Goal: Transaction & Acquisition: Download file/media

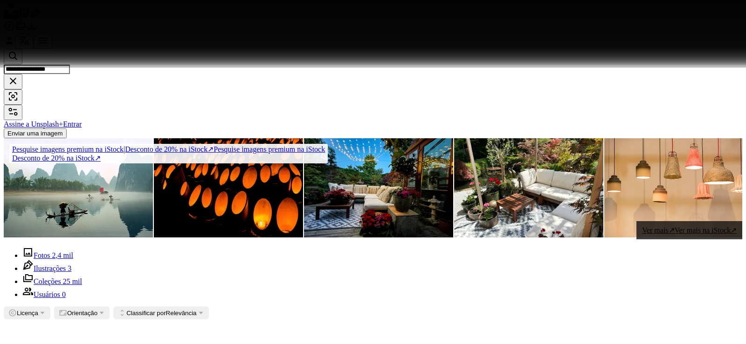
scroll to position [19251, 0]
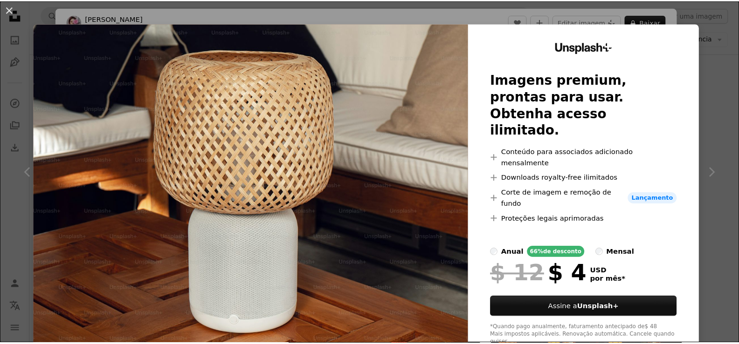
scroll to position [20322, 0]
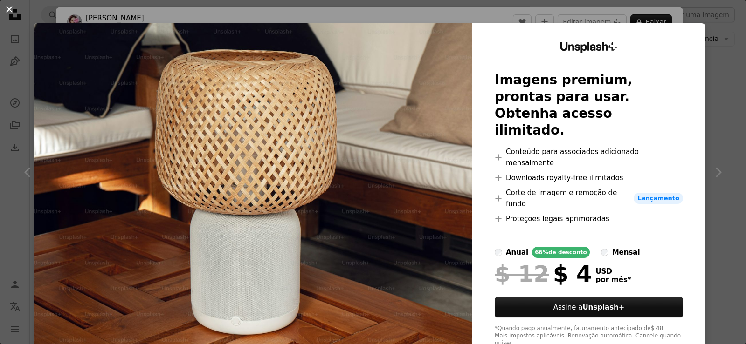
click at [10, 15] on button "An X shape" at bounding box center [9, 9] width 11 height 11
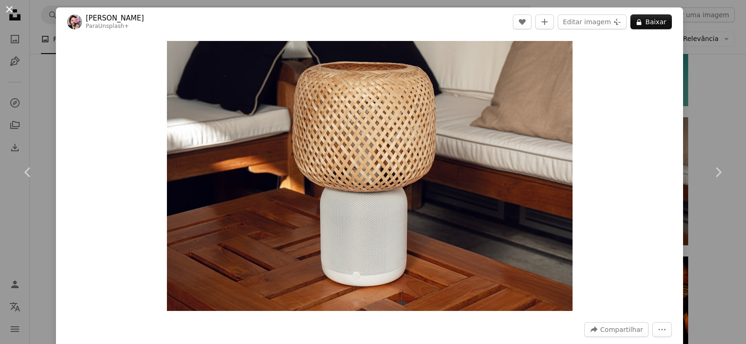
click at [13, 11] on button "An X shape" at bounding box center [9, 9] width 11 height 11
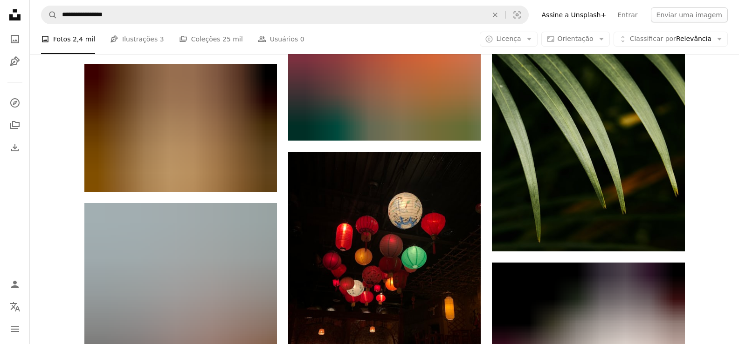
scroll to position [36307, 0]
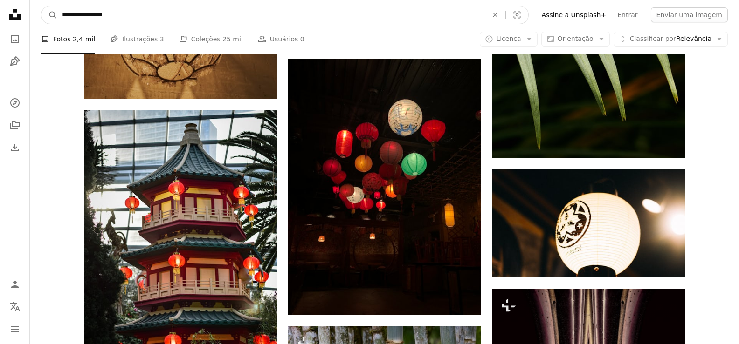
drag, startPoint x: 153, startPoint y: 19, endPoint x: 38, endPoint y: 32, distance: 115.8
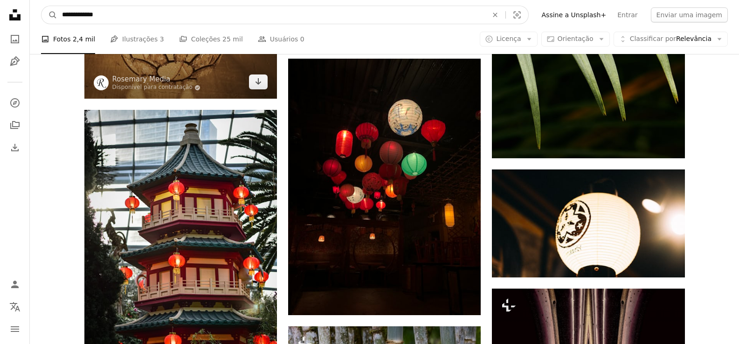
type input "**********"
click button "A magnifying glass" at bounding box center [49, 15] width 16 height 18
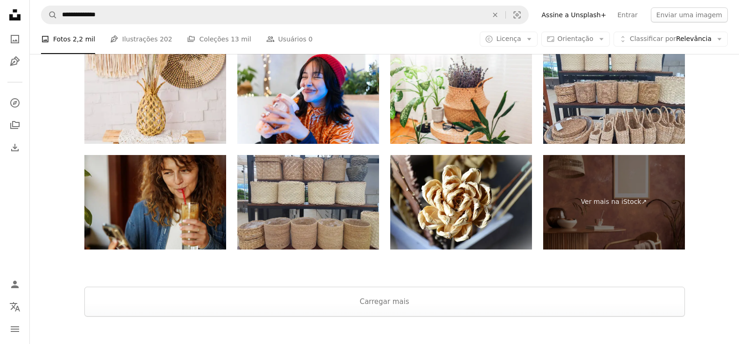
scroll to position [1944, 0]
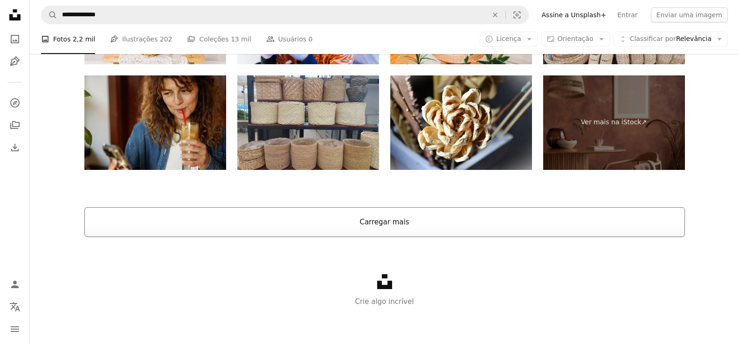
click at [383, 218] on button "Carregar mais" at bounding box center [384, 222] width 600 height 30
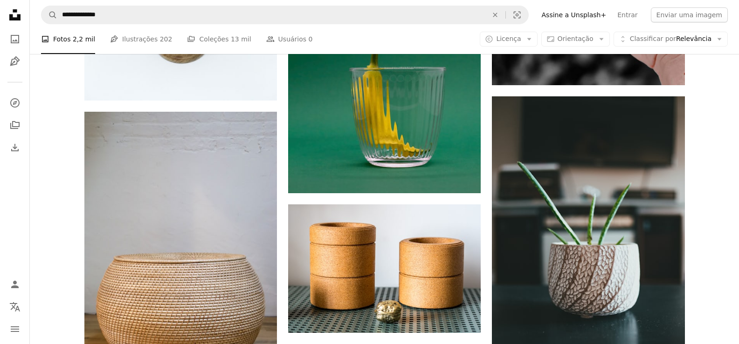
scroll to position [4227, 0]
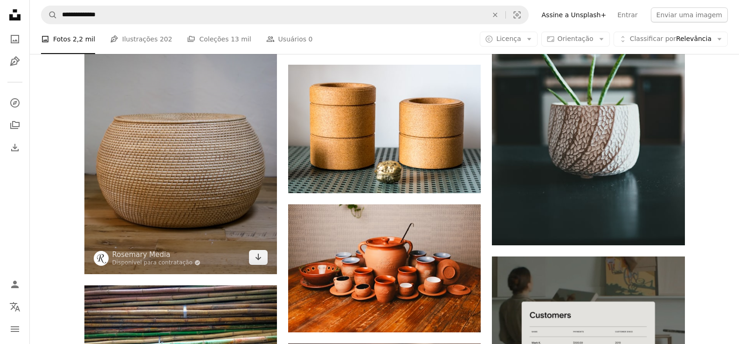
click at [141, 168] on img at bounding box center [180, 123] width 192 height 302
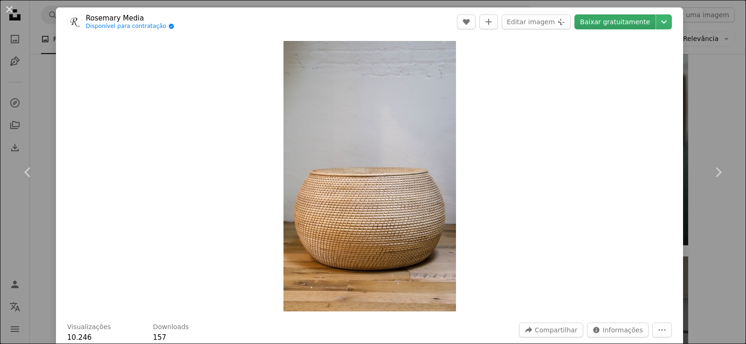
click at [594, 27] on link "Baixar gratuitamente" at bounding box center [614, 21] width 81 height 15
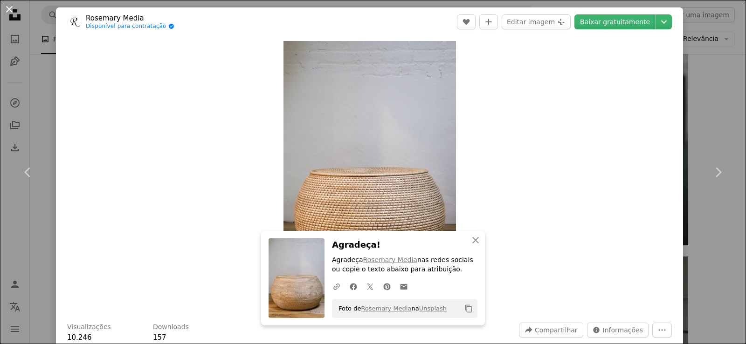
click at [6, 11] on button "An X shape" at bounding box center [9, 9] width 11 height 11
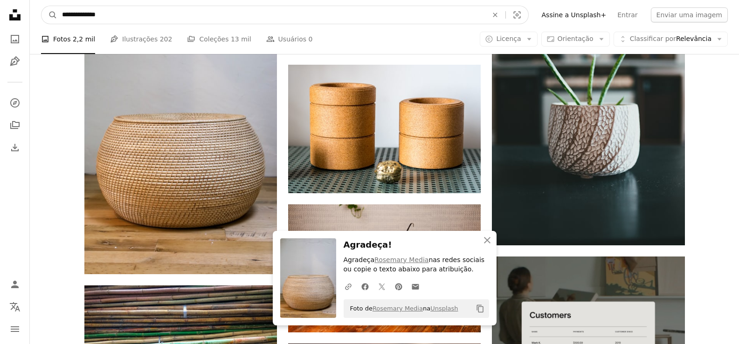
click at [178, 10] on input "**********" at bounding box center [270, 15] width 427 height 18
drag, startPoint x: 159, startPoint y: 19, endPoint x: 56, endPoint y: 27, distance: 102.8
click at [56, 27] on nav "**********" at bounding box center [384, 15] width 709 height 30
type input "******"
click button "A magnifying glass" at bounding box center [49, 15] width 16 height 18
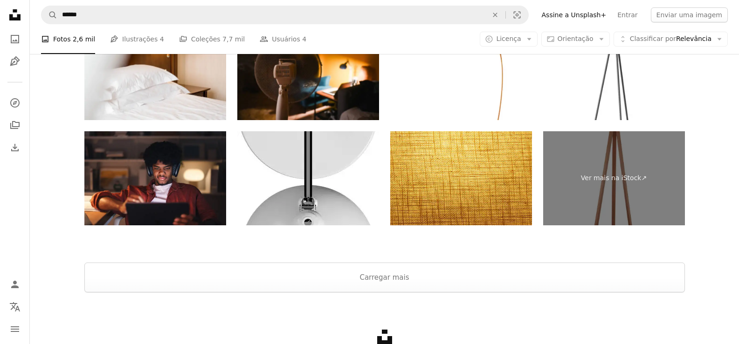
scroll to position [2199, 0]
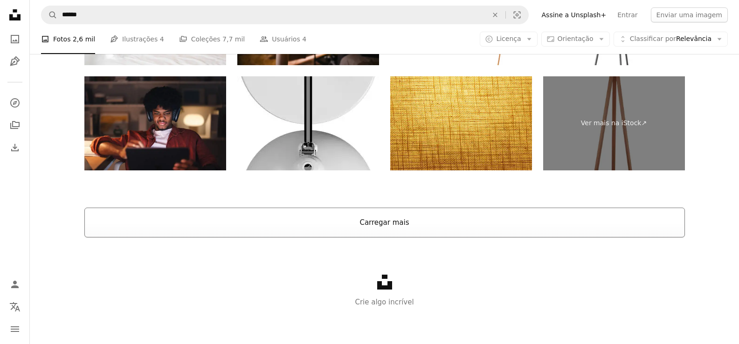
click at [369, 219] on button "Carregar mais" at bounding box center [384, 223] width 600 height 30
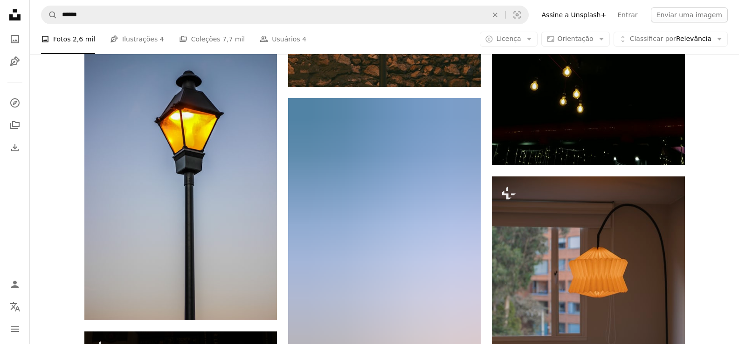
scroll to position [34495, 0]
